Goal: Information Seeking & Learning: Learn about a topic

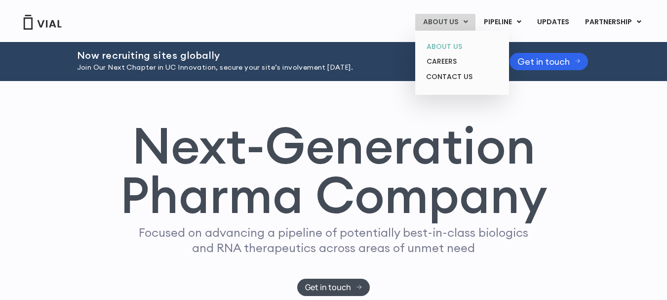
click at [459, 48] on link "ABOUT US" at bounding box center [462, 46] width 86 height 15
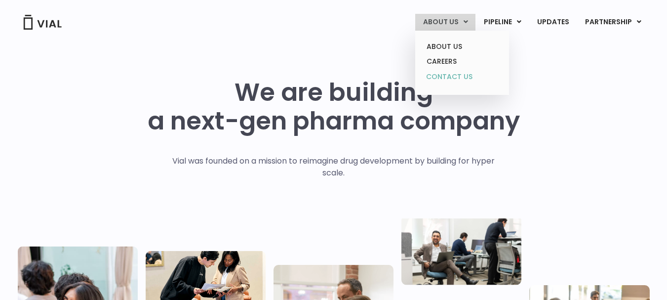
click at [449, 75] on link "CONTACT US" at bounding box center [462, 77] width 86 height 16
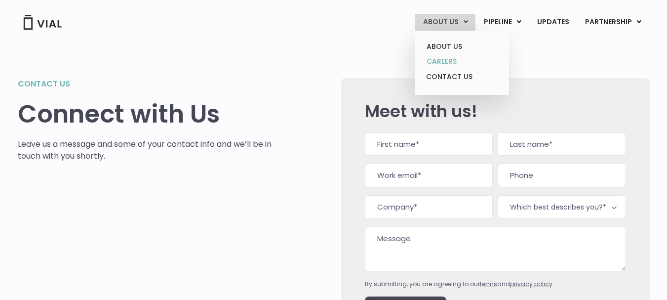
click at [452, 59] on link "CAREERS" at bounding box center [462, 61] width 86 height 15
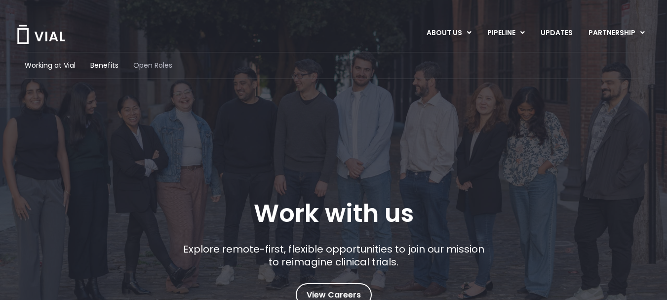
click at [148, 62] on span "Open Roles" at bounding box center [152, 65] width 39 height 10
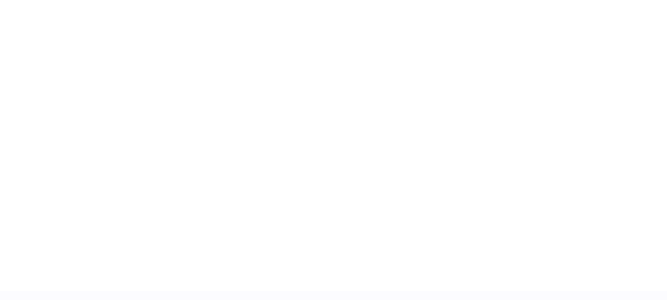
scroll to position [1564, 0]
